Goal: Transaction & Acquisition: Purchase product/service

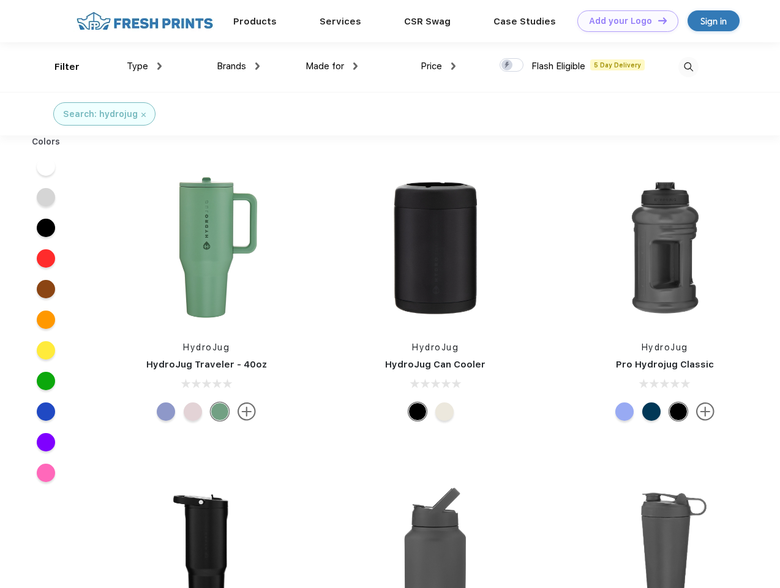
scroll to position [1, 0]
click at [623, 21] on link "Add your Logo Design Tool" at bounding box center [628, 20] width 101 height 21
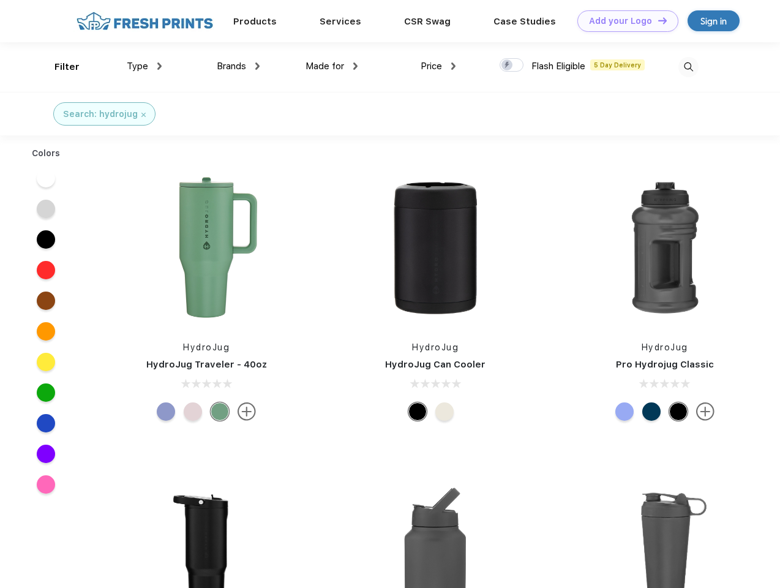
click at [0, 0] on div "Design Tool" at bounding box center [0, 0] width 0 height 0
click at [657, 20] on link "Add your Logo Design Tool" at bounding box center [628, 20] width 101 height 21
click at [59, 67] on div "Filter" at bounding box center [67, 67] width 25 height 14
click at [145, 66] on span "Type" at bounding box center [137, 66] width 21 height 11
click at [238, 66] on span "Brands" at bounding box center [231, 66] width 29 height 11
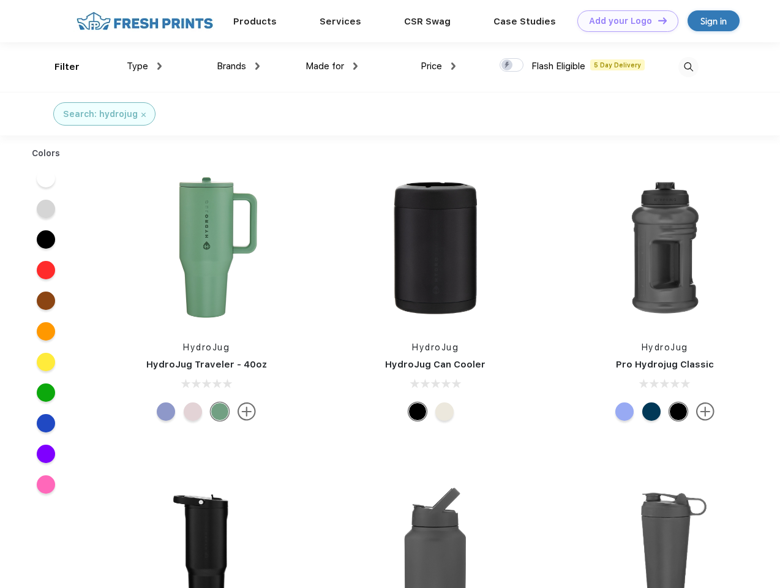
click at [332, 66] on span "Made for" at bounding box center [325, 66] width 39 height 11
click at [439, 66] on span "Price" at bounding box center [431, 66] width 21 height 11
click at [512, 66] on div at bounding box center [512, 64] width 24 height 13
click at [508, 66] on input "checkbox" at bounding box center [504, 62] width 8 height 8
click at [688, 67] on img at bounding box center [689, 67] width 20 height 20
